Goal: Transaction & Acquisition: Purchase product/service

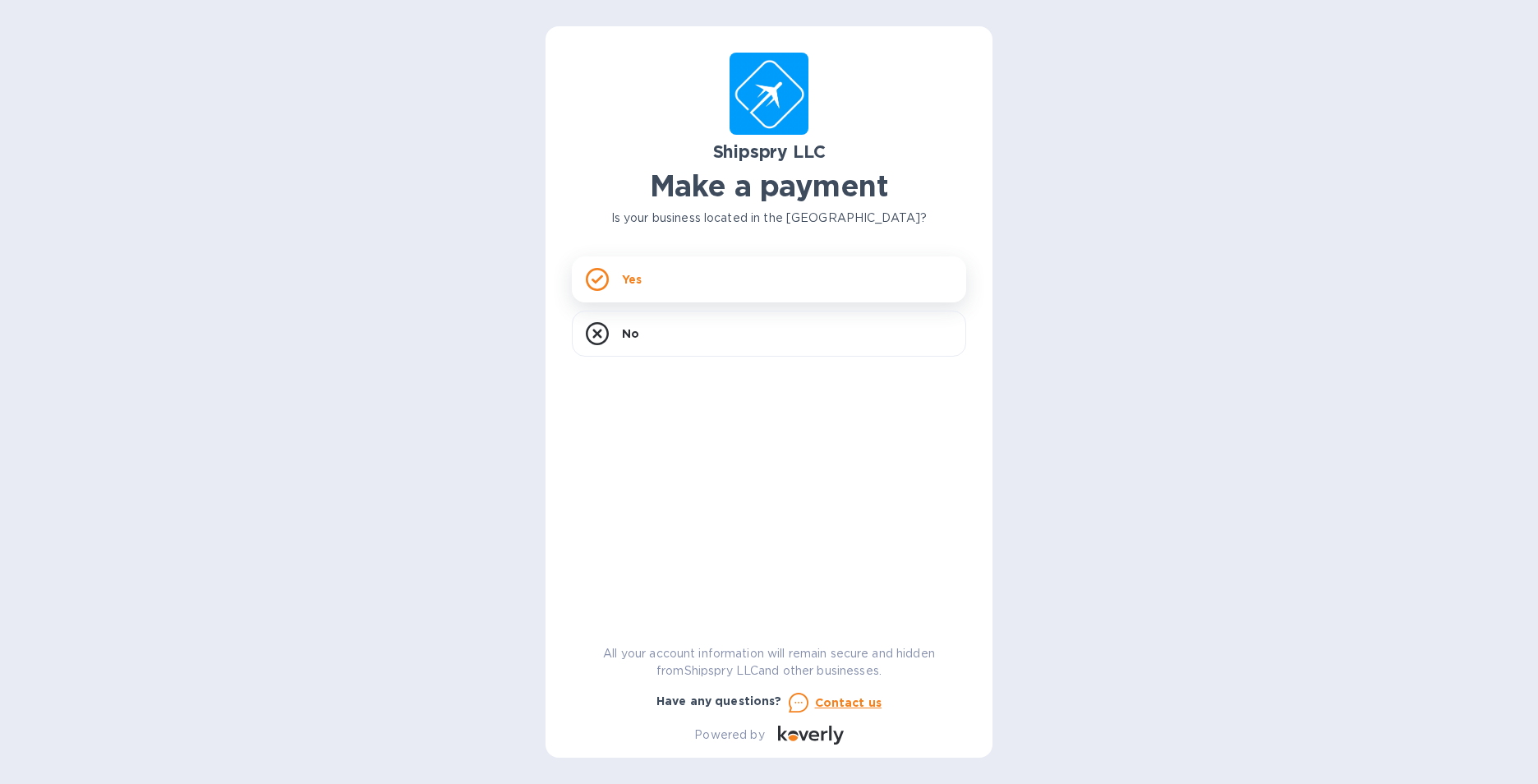
click at [630, 269] on div "Yes" at bounding box center [769, 280] width 395 height 46
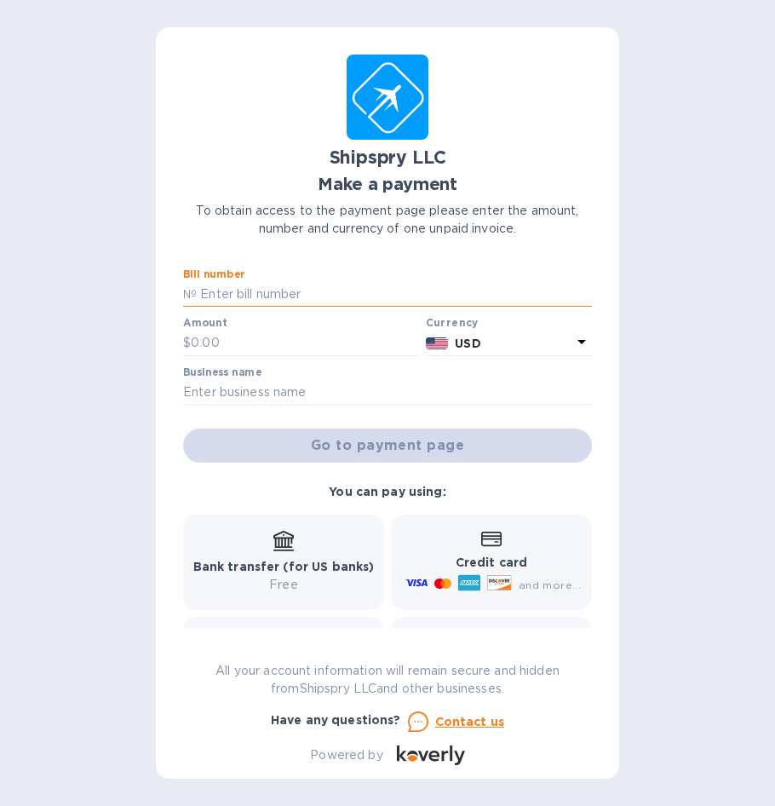
click at [241, 296] on input "text" at bounding box center [394, 295] width 395 height 26
type input "4347"
click at [223, 334] on input "text" at bounding box center [305, 343] width 228 height 26
type input "325.00"
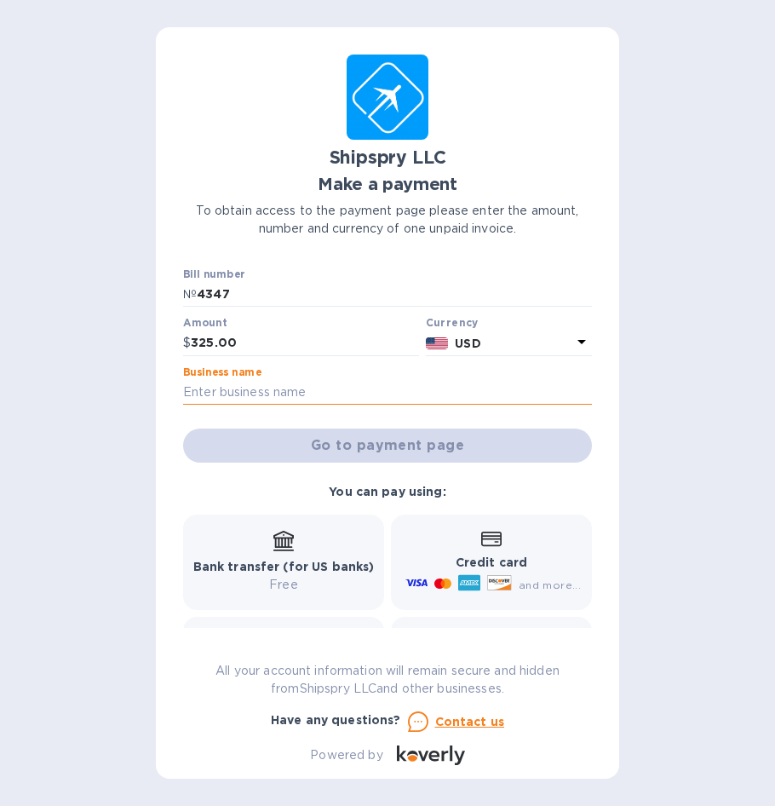
click at [239, 389] on input "text" at bounding box center [387, 393] width 409 height 26
type input "Cochlear Americas"
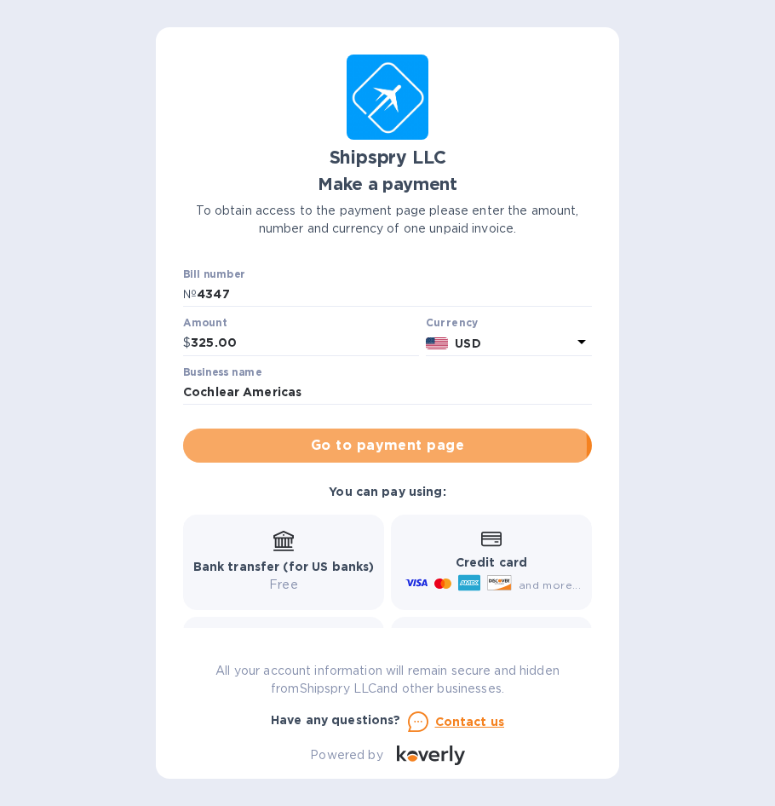
click at [380, 445] on span "Go to payment page" at bounding box center [388, 445] width 382 height 20
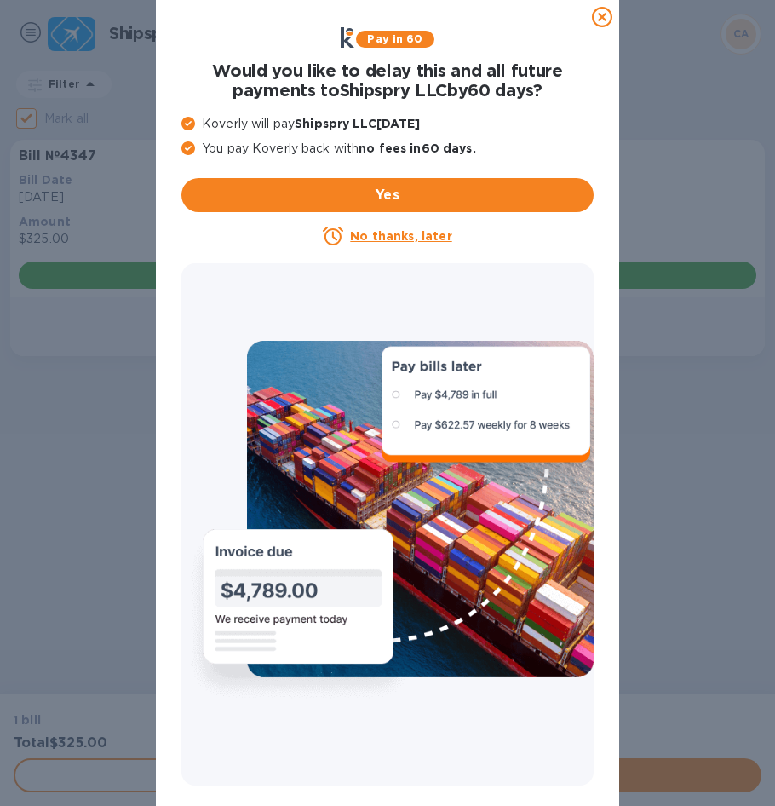
click at [387, 235] on u "No thanks, later" at bounding box center [400, 236] width 101 height 14
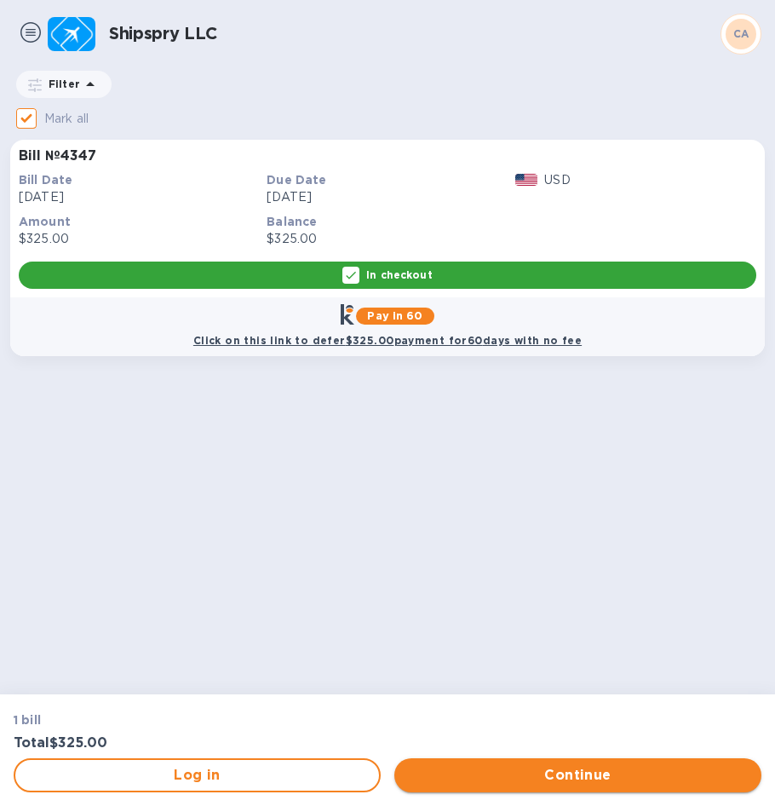
click at [526, 779] on span "Continue" at bounding box center [578, 775] width 340 height 20
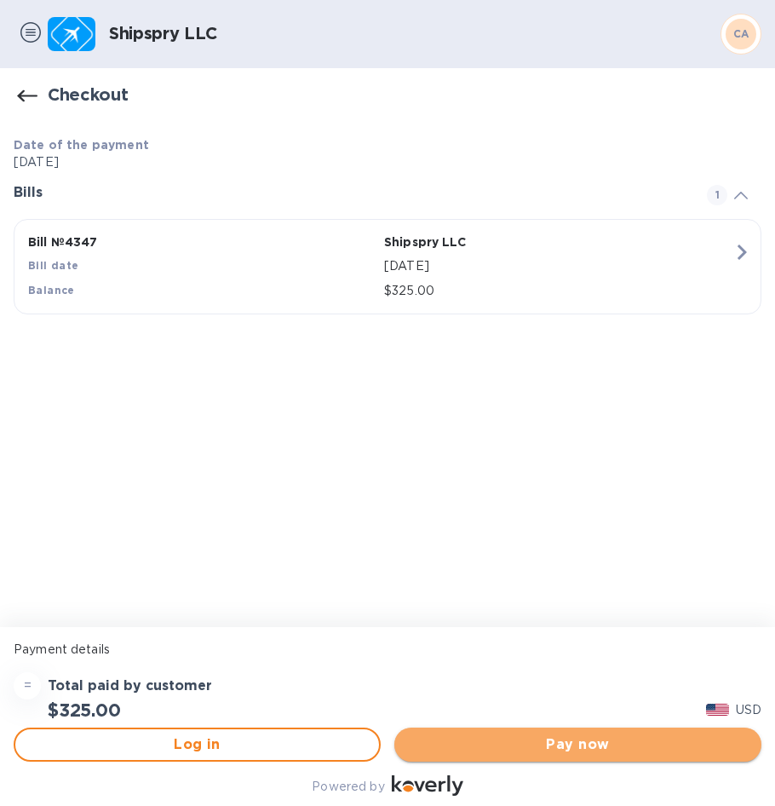
click at [560, 749] on span "Pay now" at bounding box center [578, 744] width 340 height 20
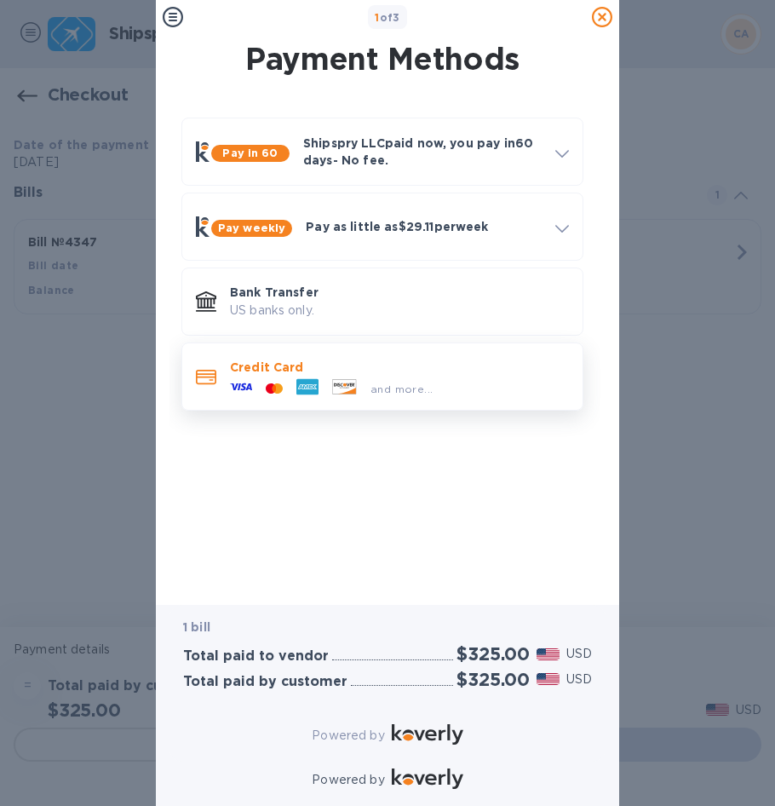
click at [315, 376] on icon at bounding box center [307, 387] width 22 height 22
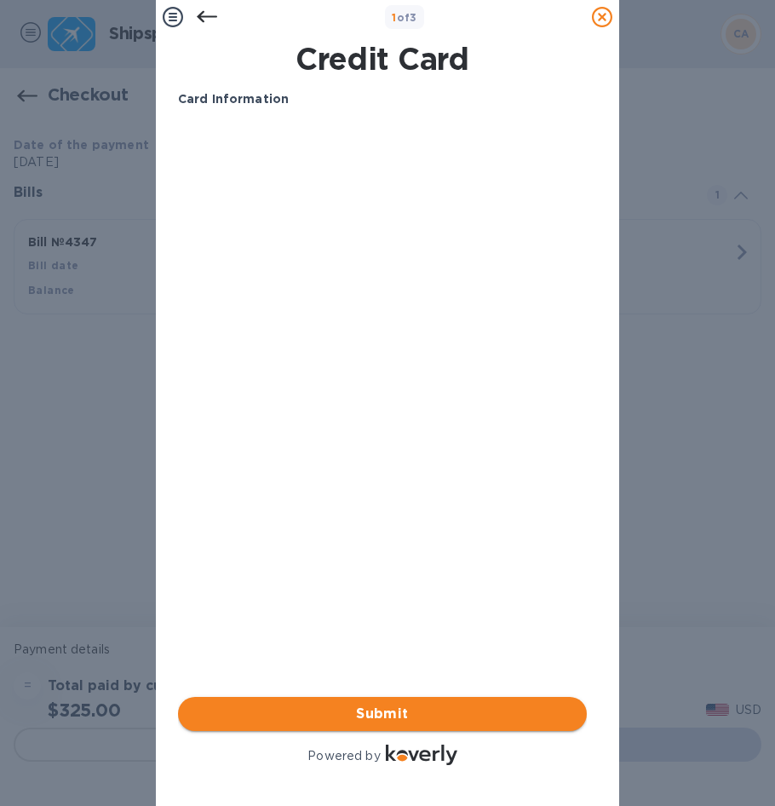
click at [396, 704] on span "Submit" at bounding box center [383, 714] width 382 height 20
